Goal: Navigation & Orientation: Find specific page/section

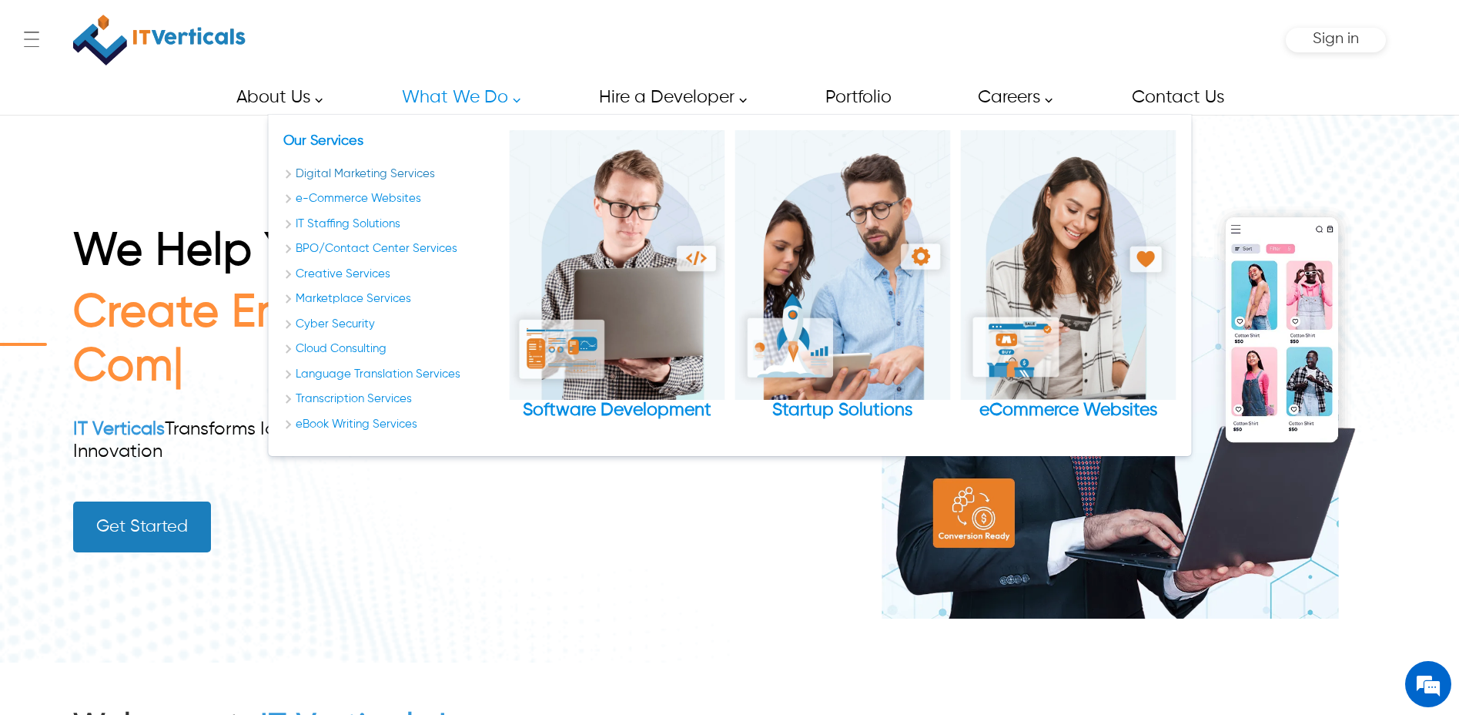
click at [366, 171] on link "Digital Marketing Services" at bounding box center [391, 175] width 216 height 18
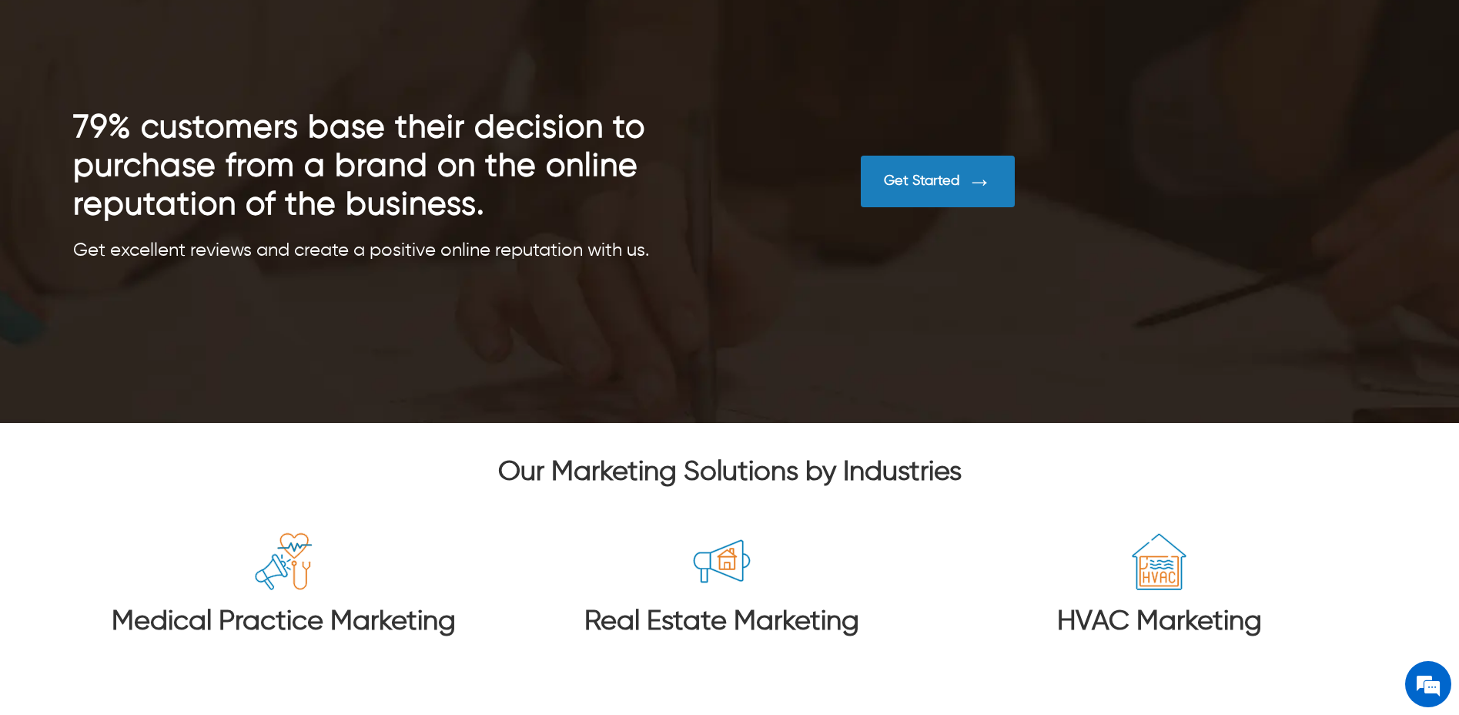
scroll to position [10977, 0]
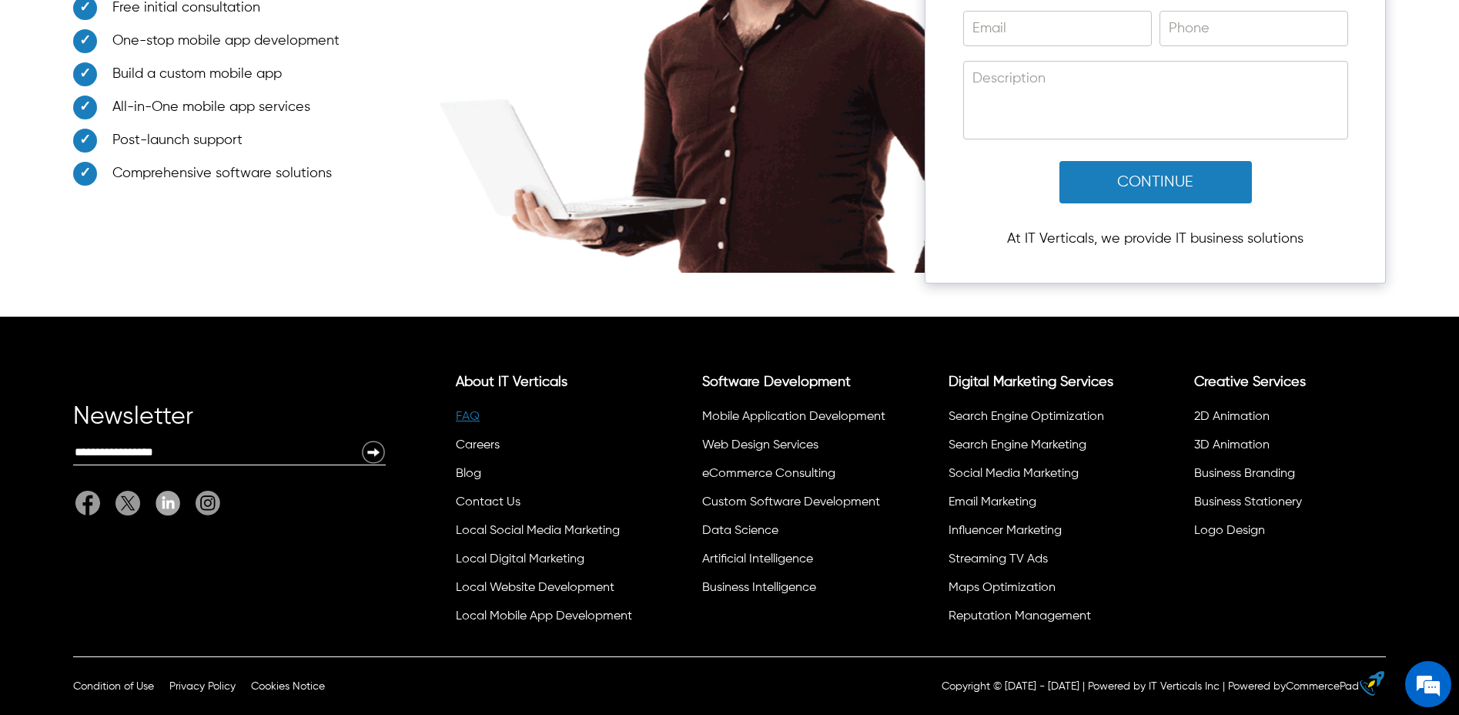
click at [464, 413] on link "FAQ" at bounding box center [468, 416] width 24 height 12
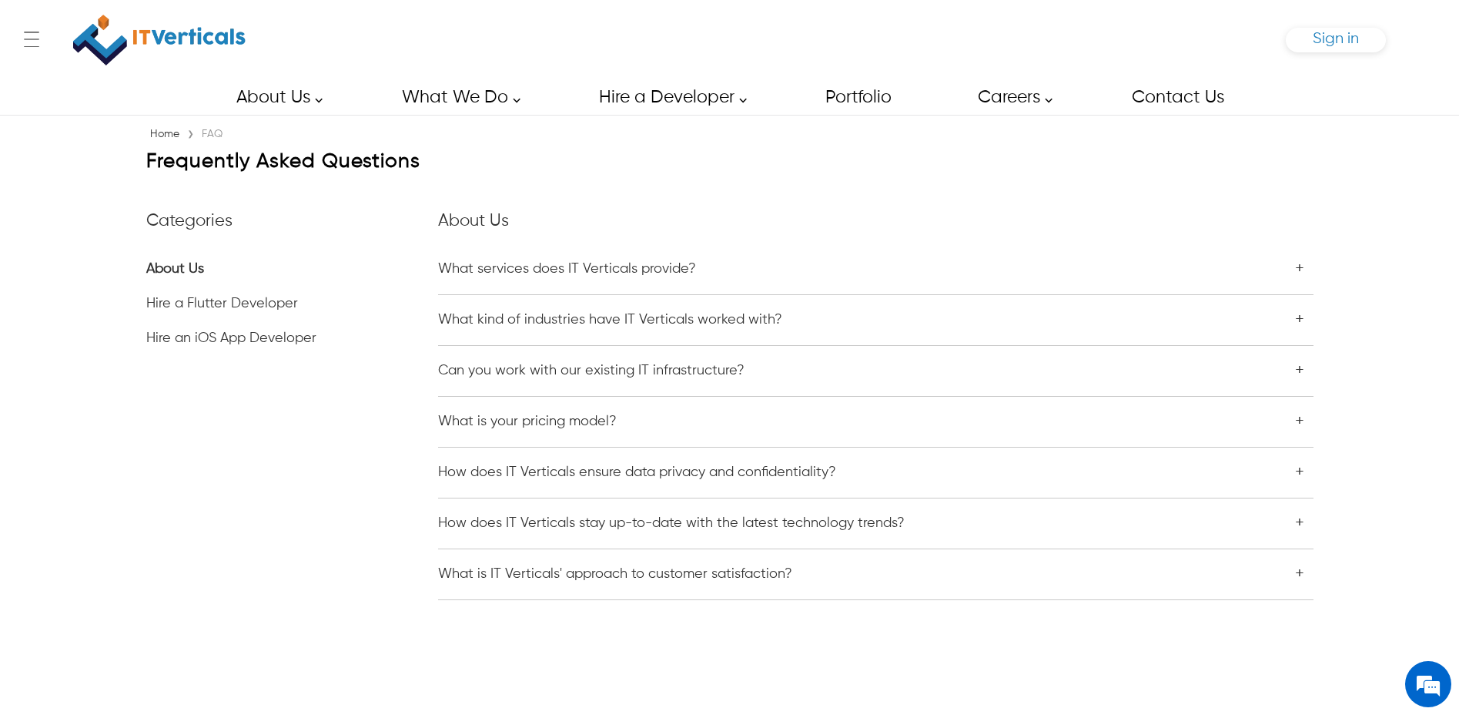
click at [1328, 34] on span "Sign in" at bounding box center [1336, 39] width 46 height 16
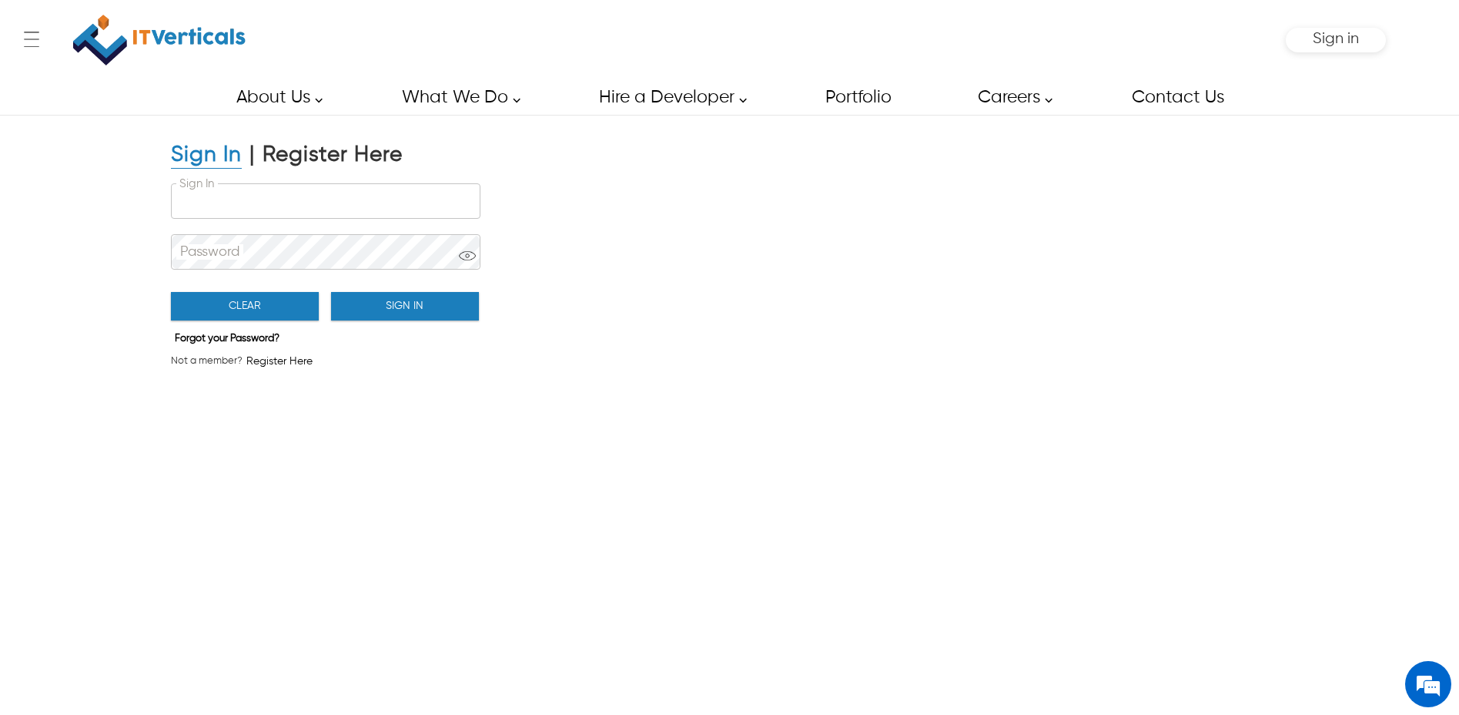
type input "**********"
click at [435, 301] on button "Sign In" at bounding box center [405, 306] width 148 height 28
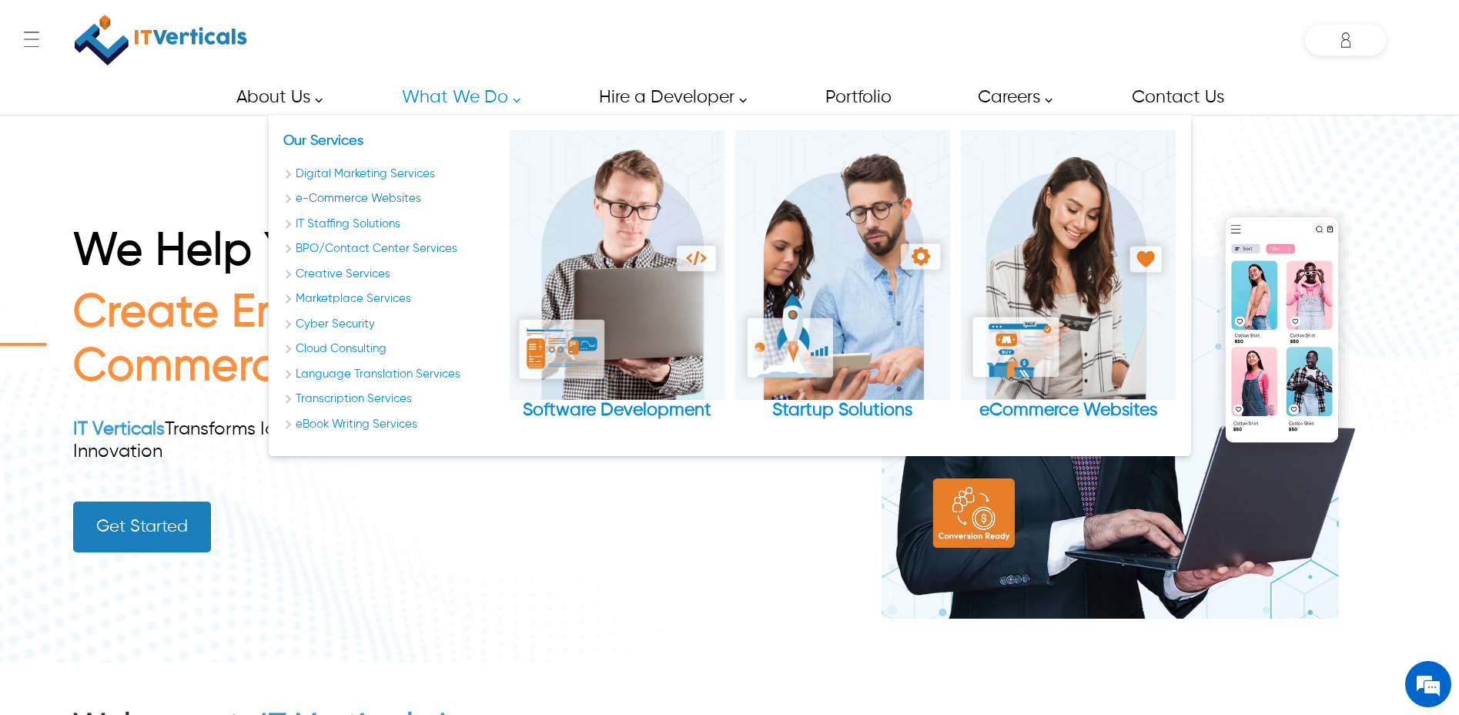
click at [368, 196] on link "e-Commerce Websites" at bounding box center [391, 199] width 216 height 18
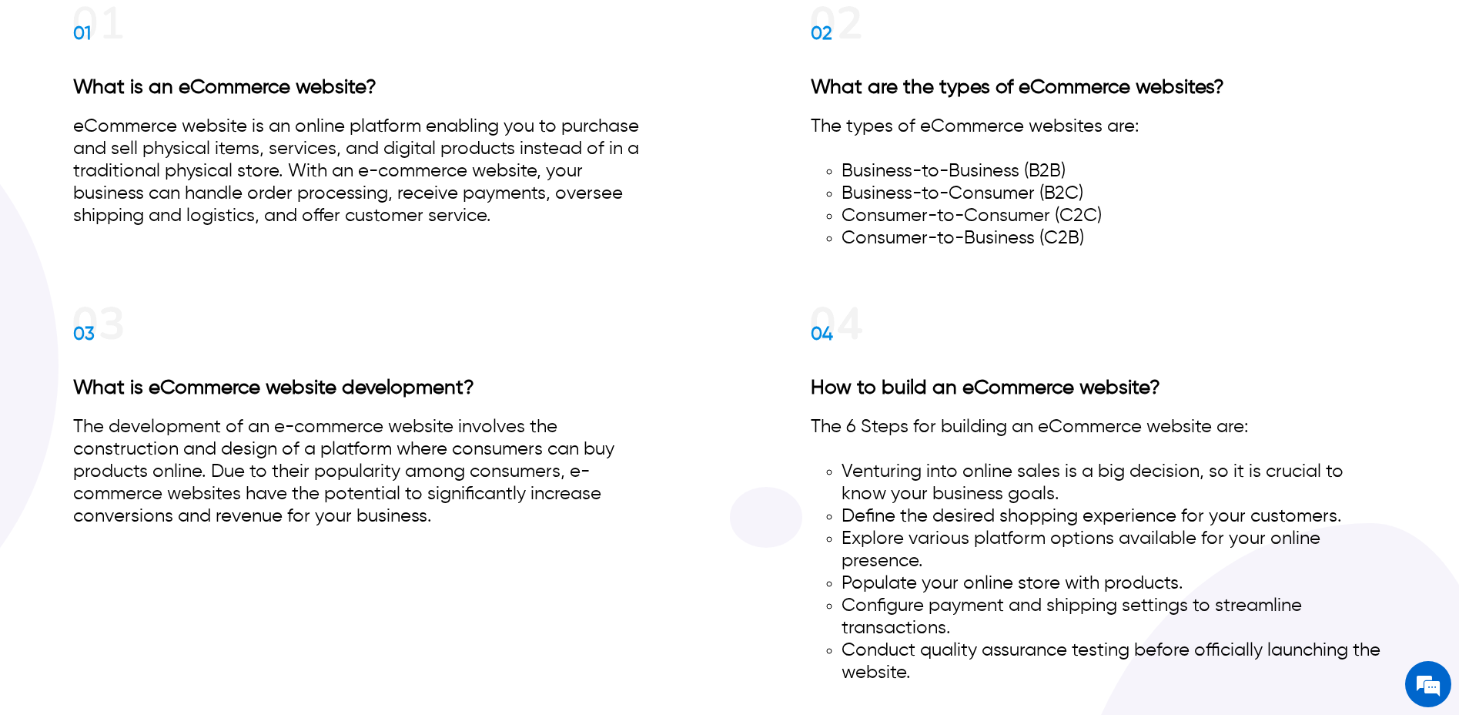
scroll to position [8004, 0]
